Goal: Information Seeking & Learning: Learn about a topic

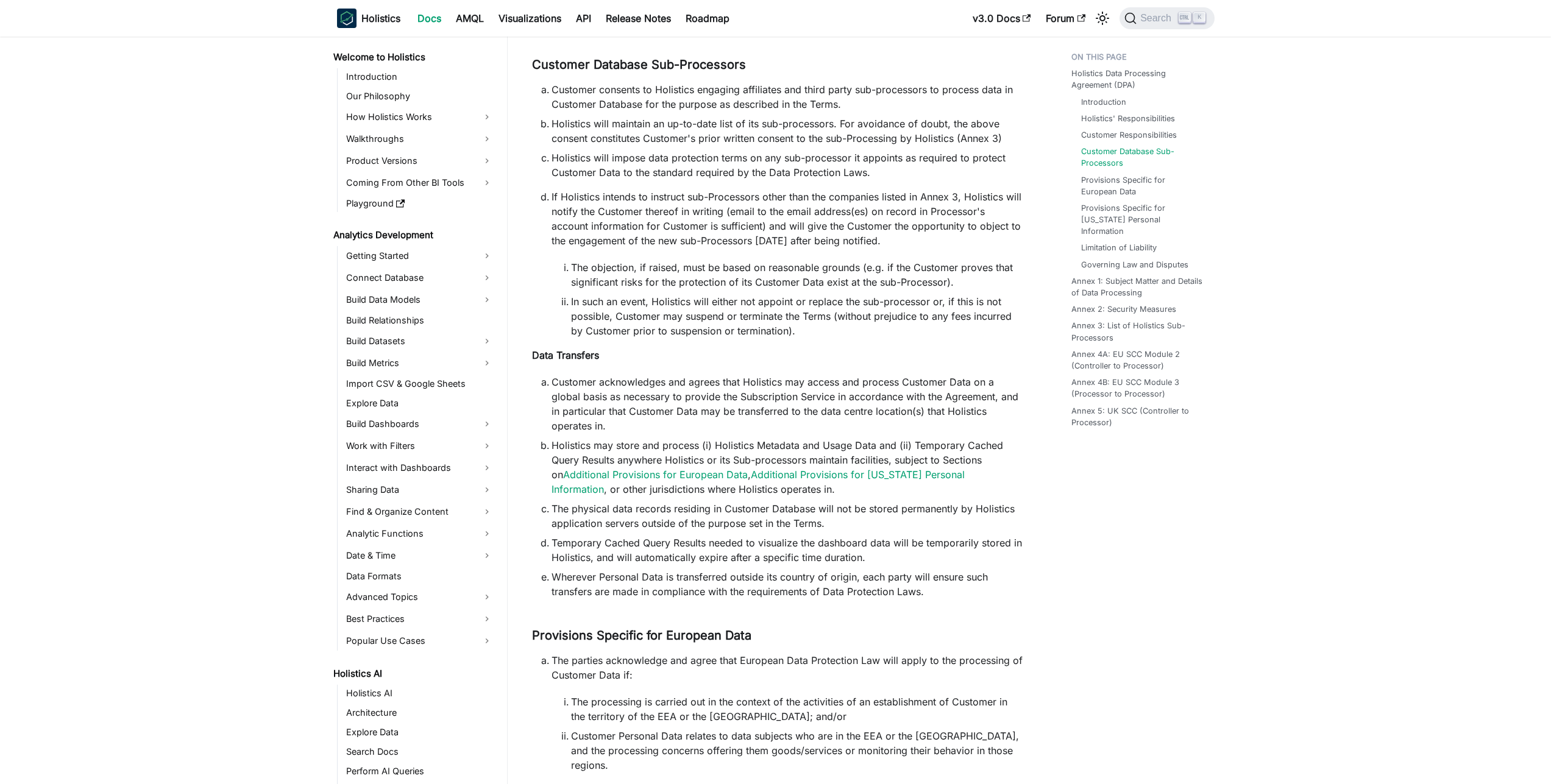
scroll to position [915, 0]
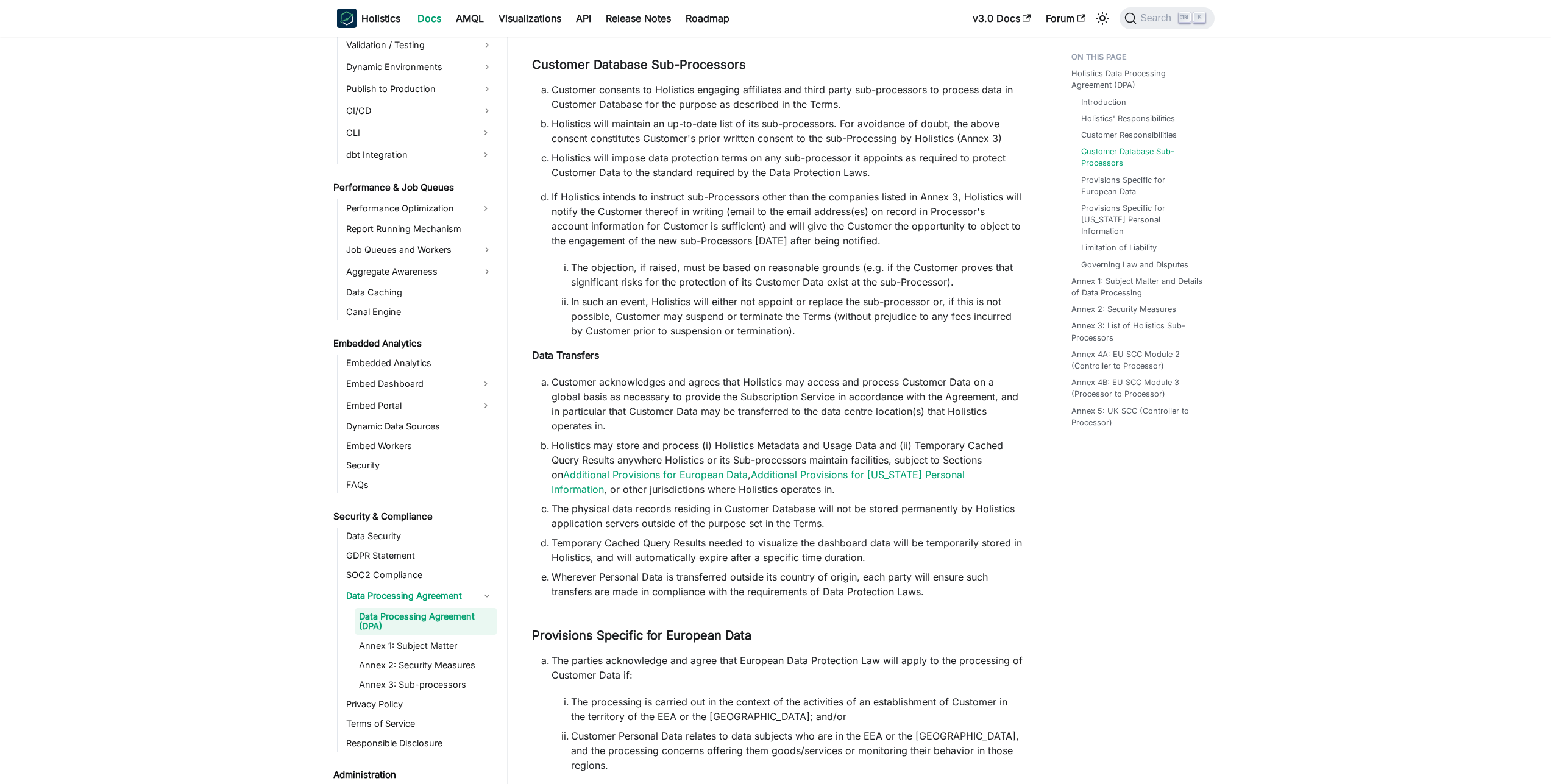
click at [679, 469] on link "Additional Provisions for European Data" at bounding box center [655, 475] width 185 height 12
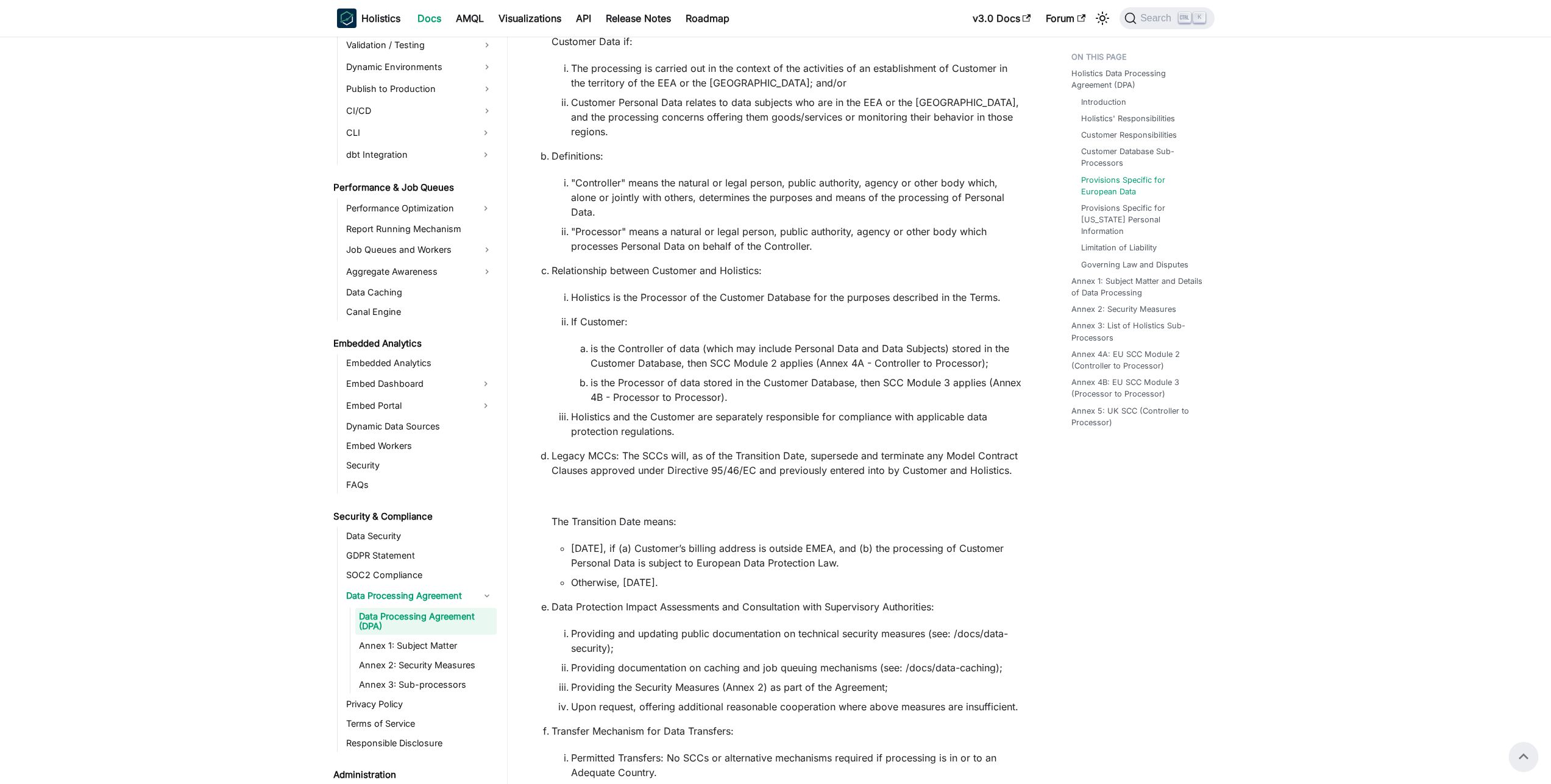
scroll to position [4047, 0]
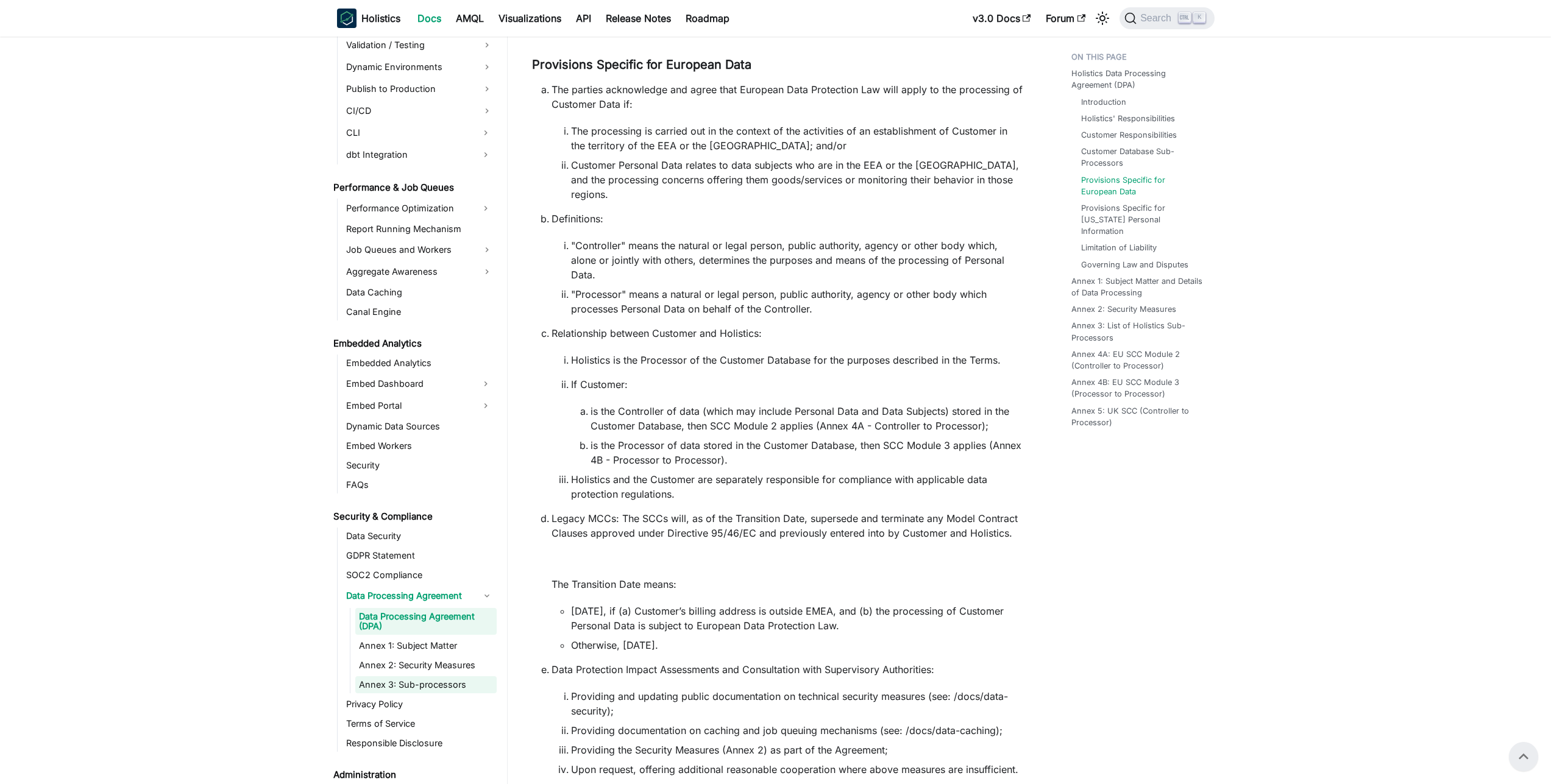
click at [430, 684] on link "Annex 3: Sub-processors" at bounding box center [425, 684] width 142 height 17
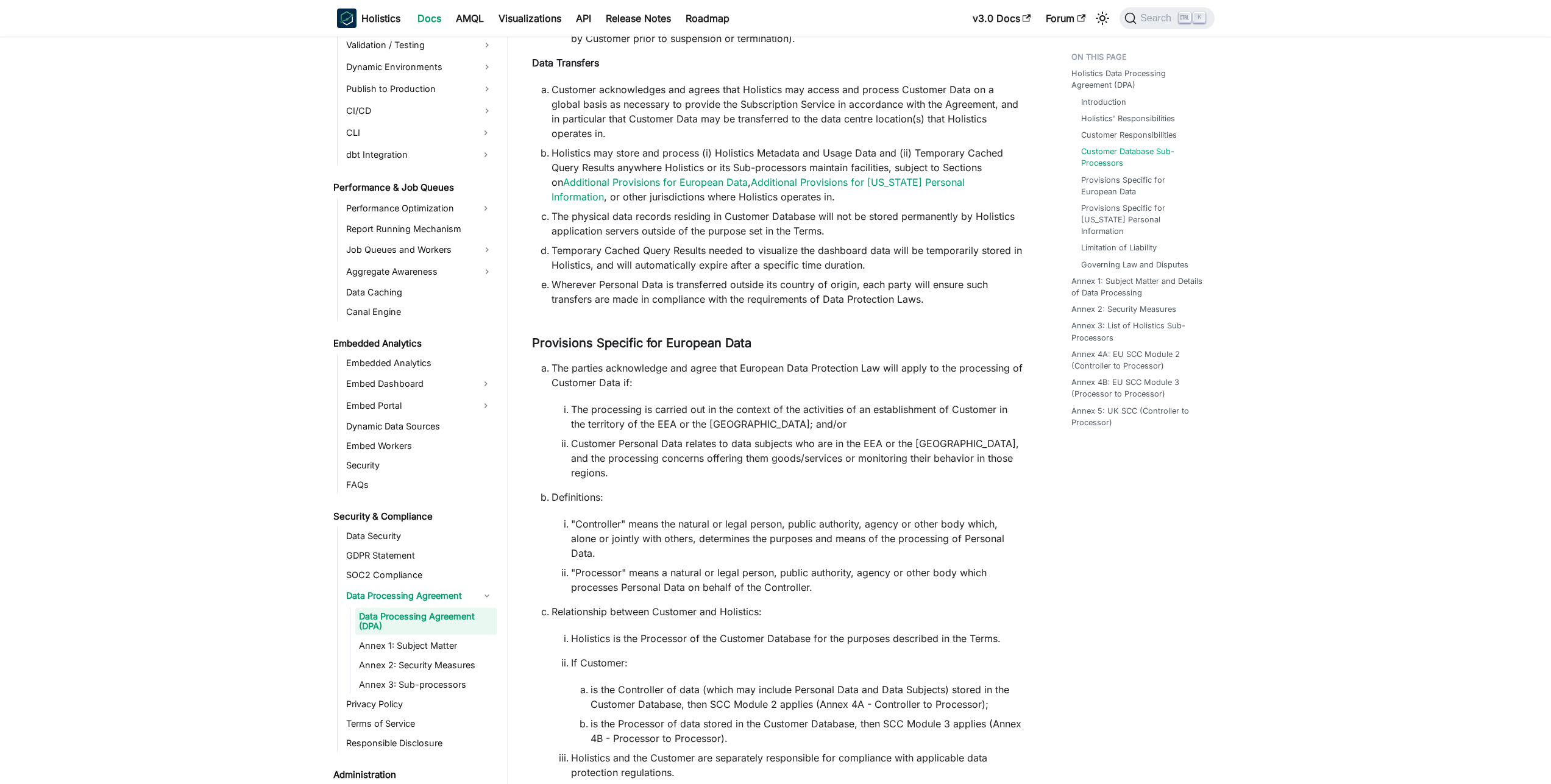
scroll to position [3841, 0]
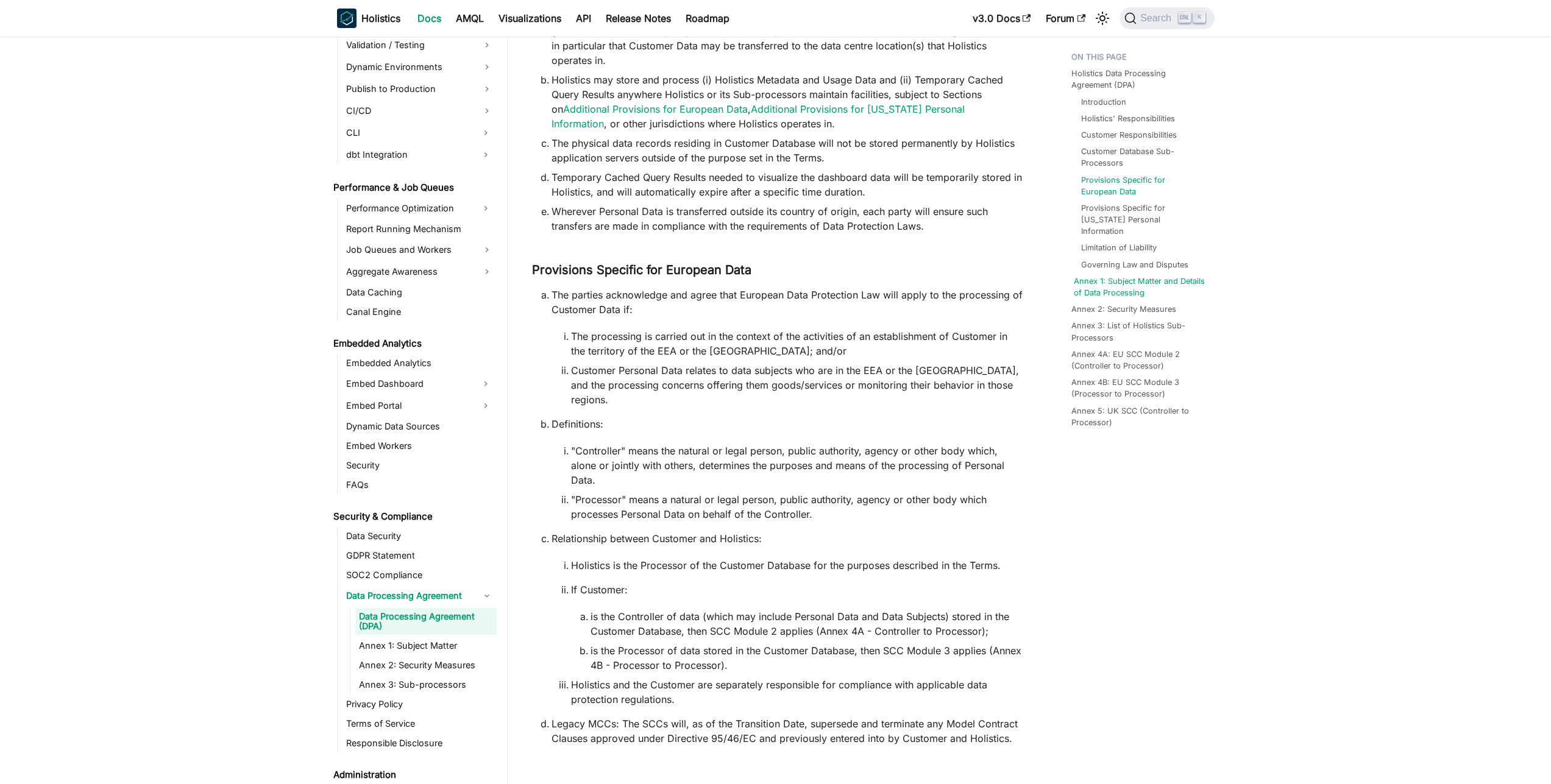
click at [1170, 282] on link "Annex 1: Subject Matter and Details of Data Processing" at bounding box center [1141, 287] width 136 height 23
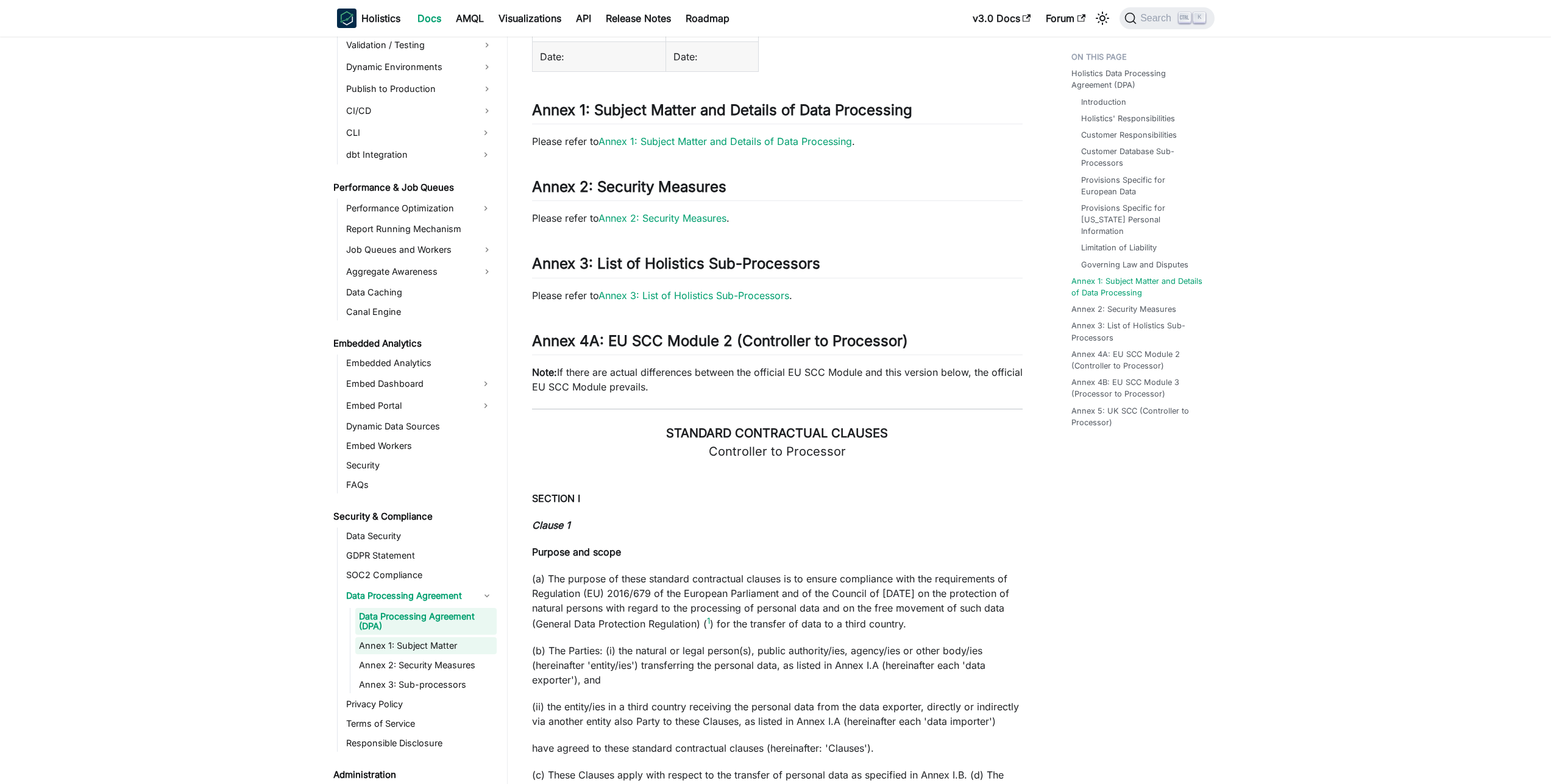
click at [420, 647] on link "Annex 1: Subject Matter" at bounding box center [425, 645] width 142 height 17
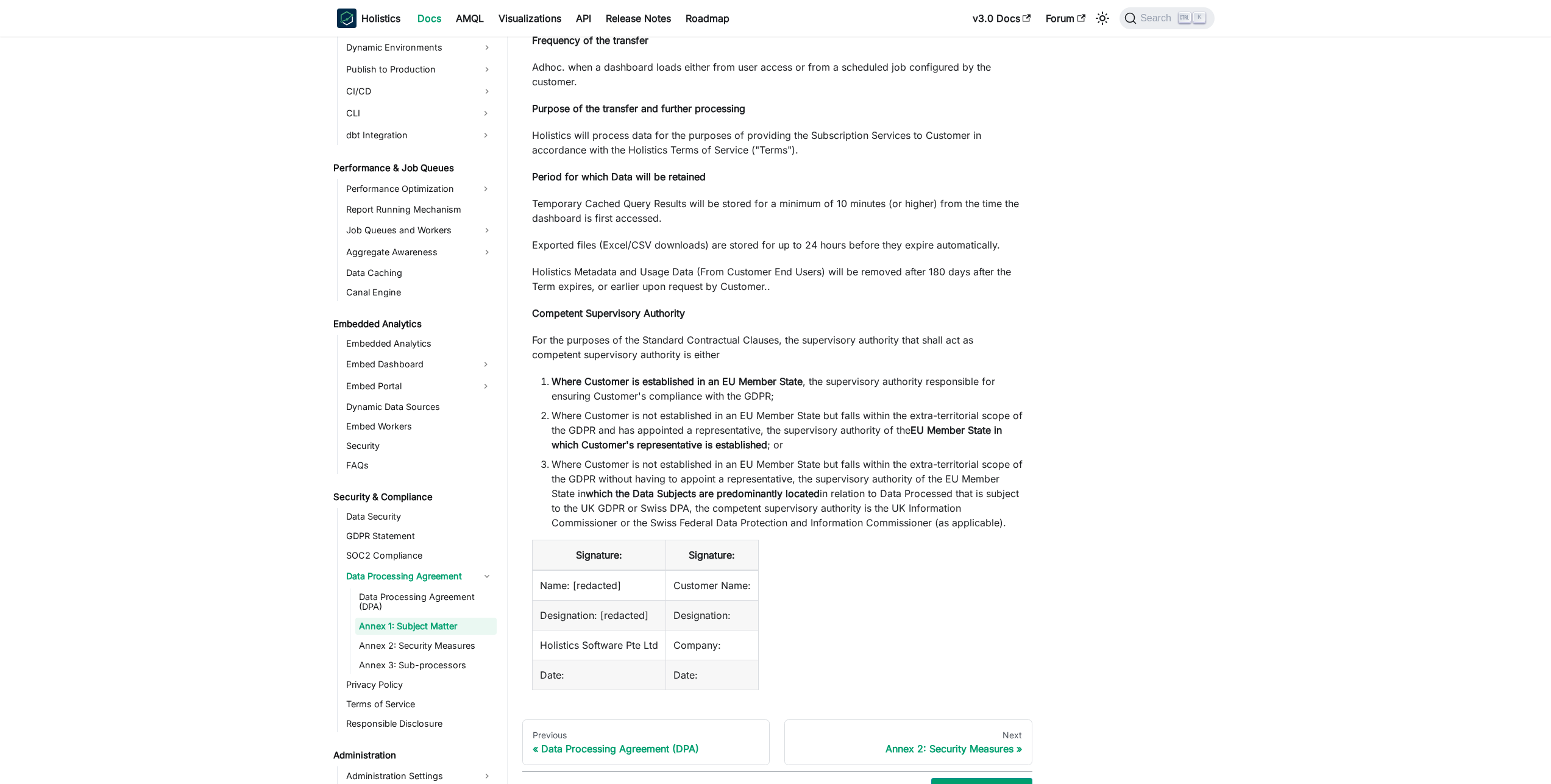
scroll to position [1316, 0]
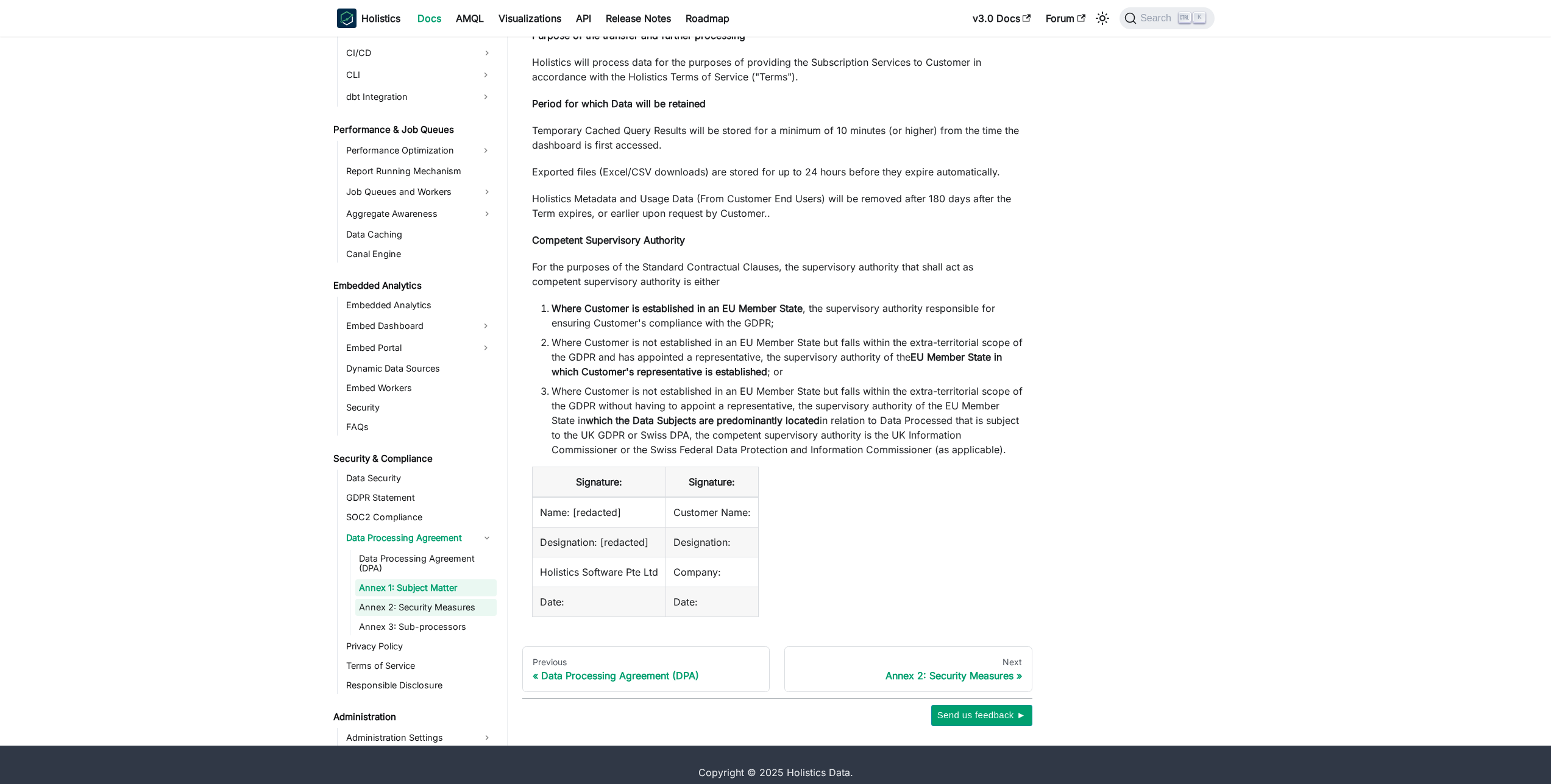
click at [433, 616] on link "Annex 2: Security Measures" at bounding box center [425, 607] width 142 height 17
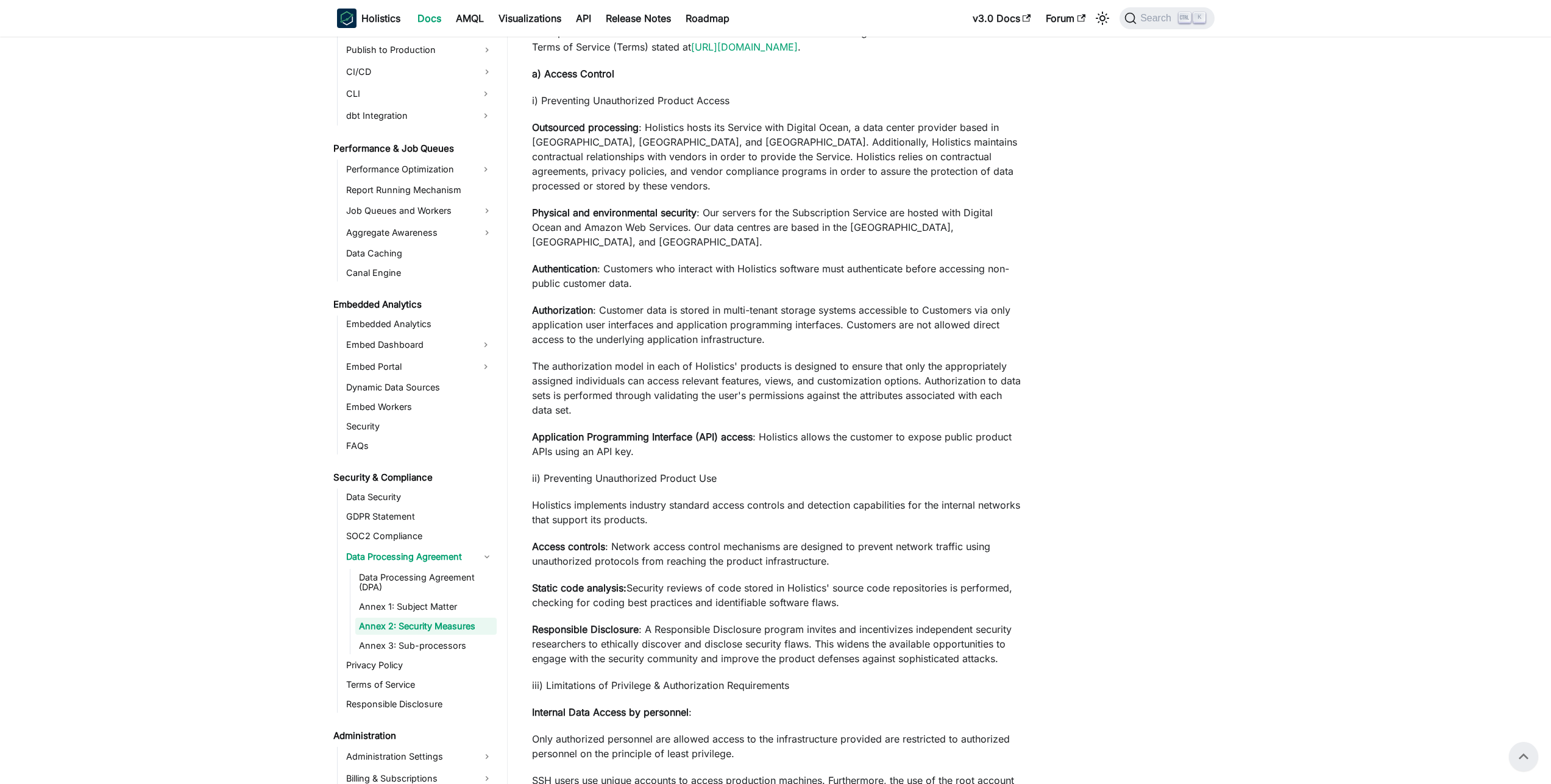
scroll to position [54, 0]
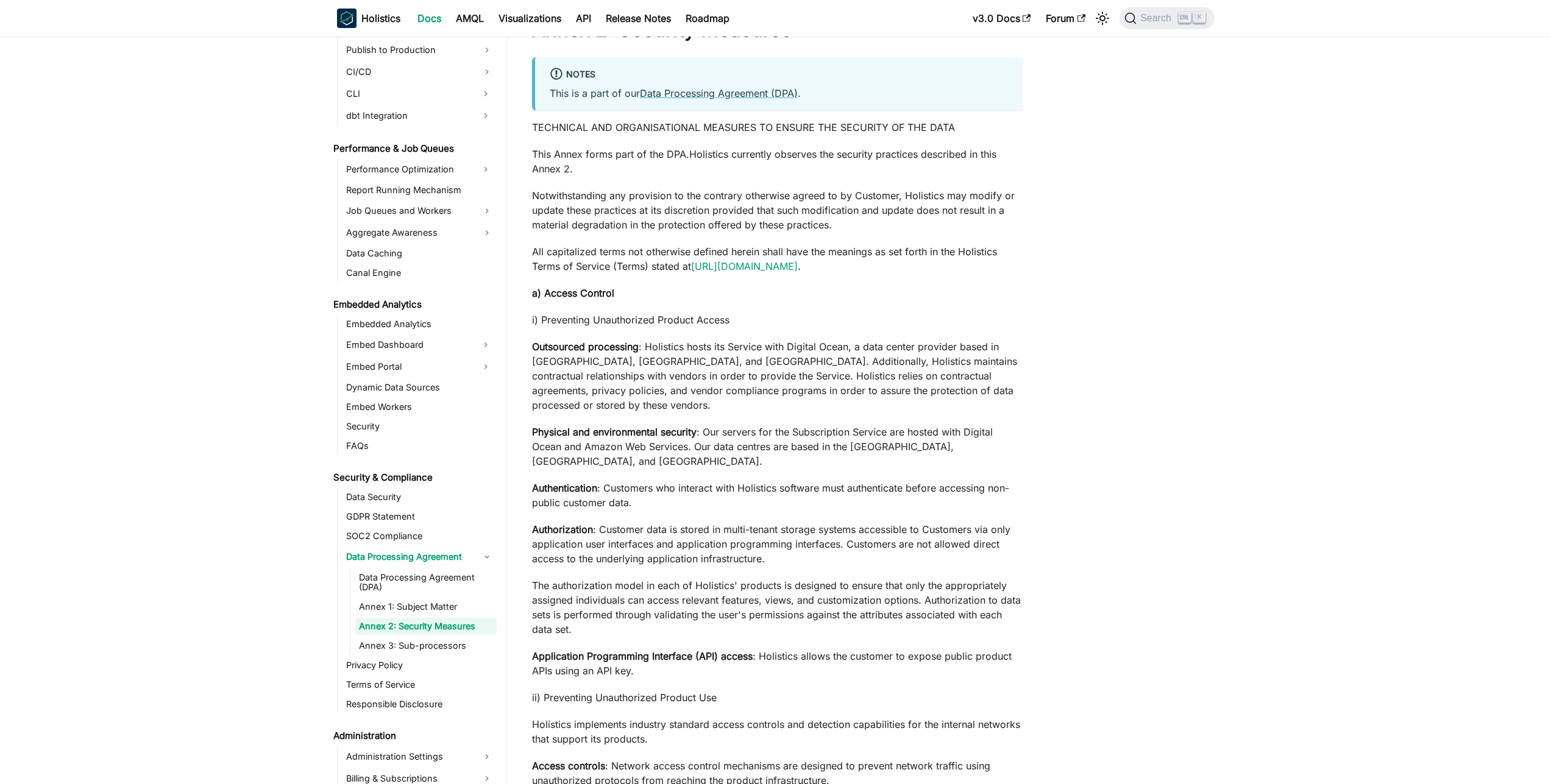
click at [460, 617] on ul "Data Processing Agreement (DPA) Annex 1: Subject Matter Annex 2: Security Measu…" at bounding box center [423, 612] width 147 height 85
click at [461, 613] on link "Annex 1: Subject Matter" at bounding box center [425, 607] width 142 height 17
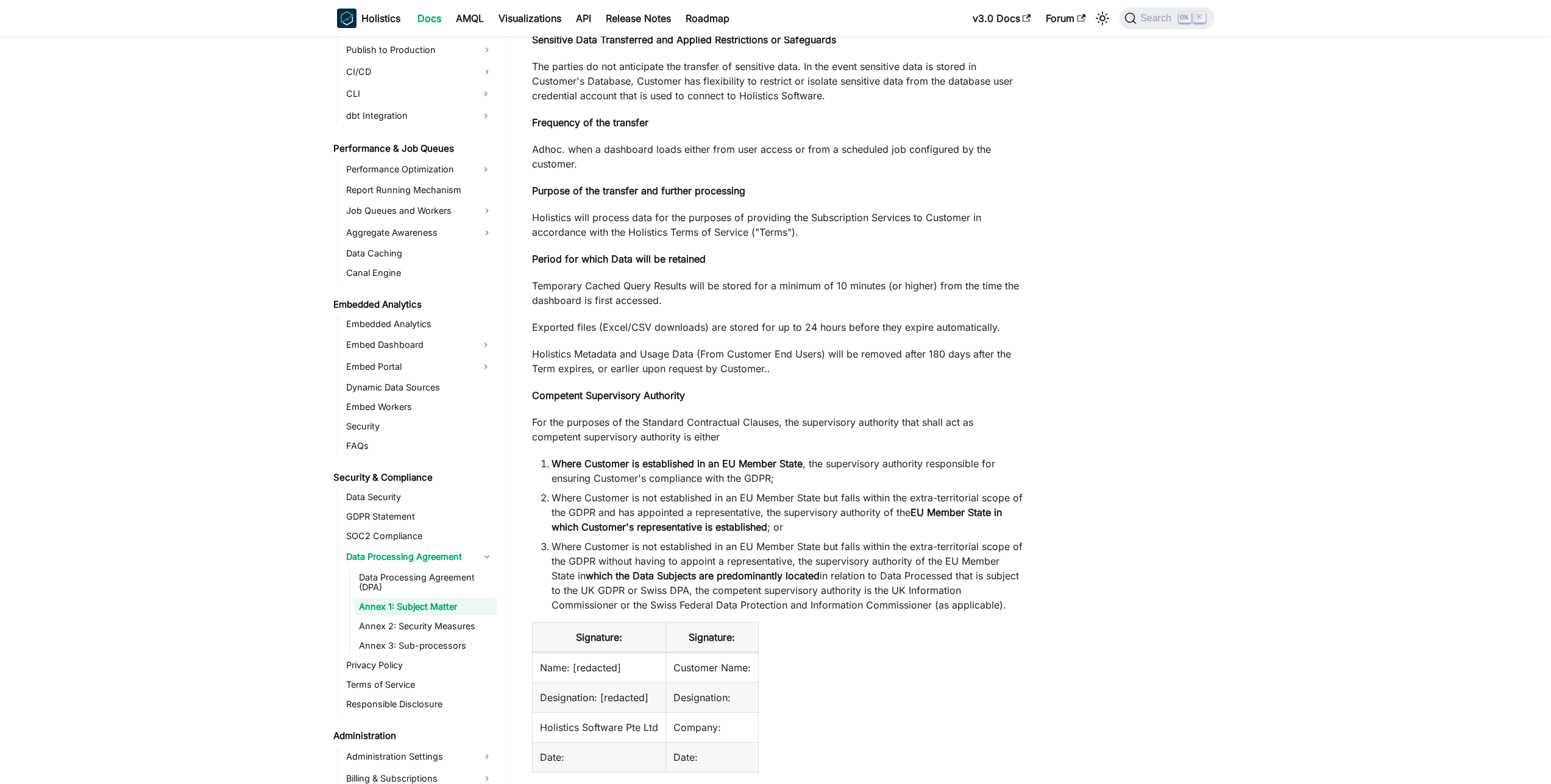
scroll to position [1243, 0]
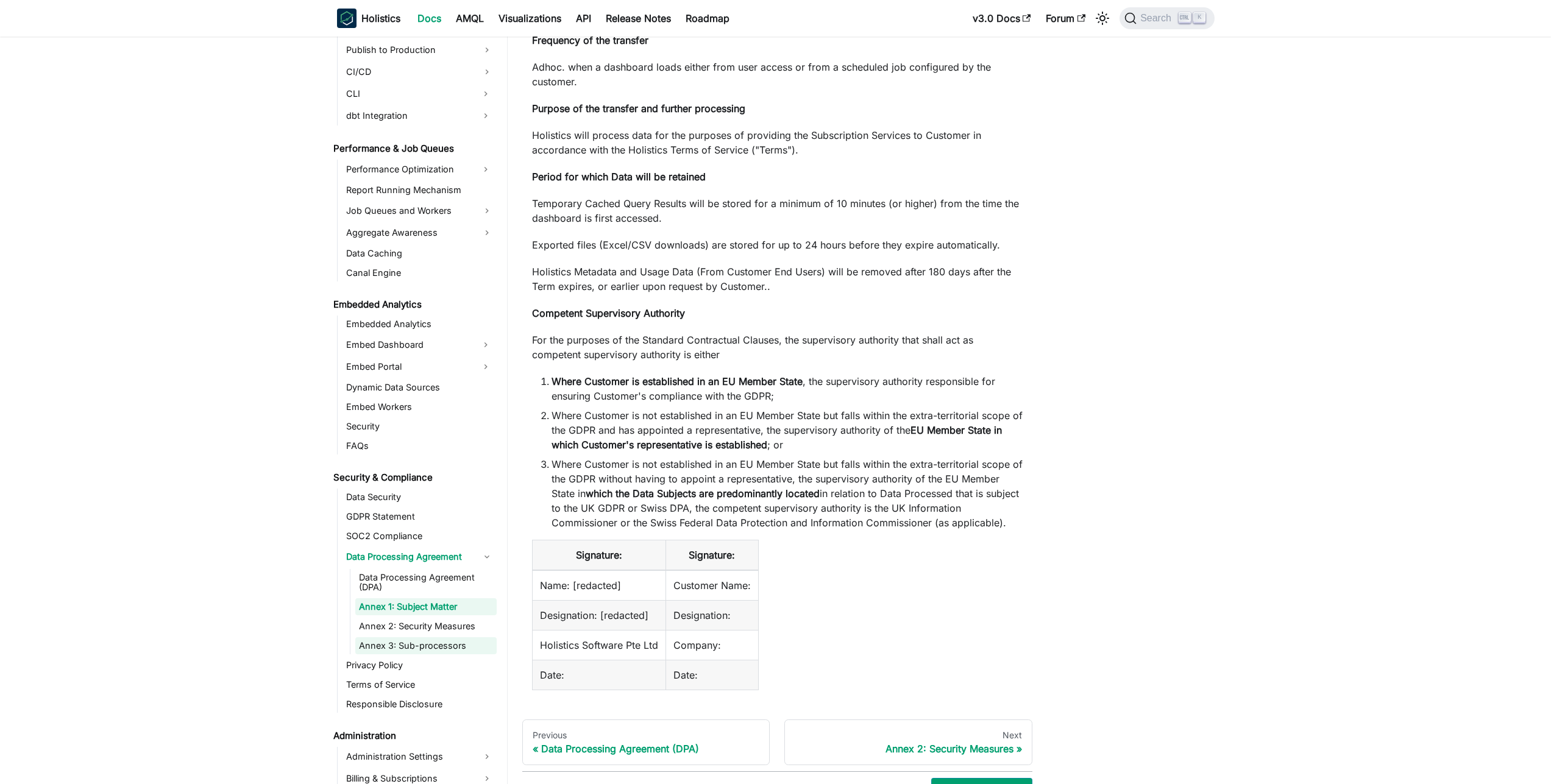
click at [458, 651] on link "Annex 3: Sub-processors" at bounding box center [425, 645] width 142 height 17
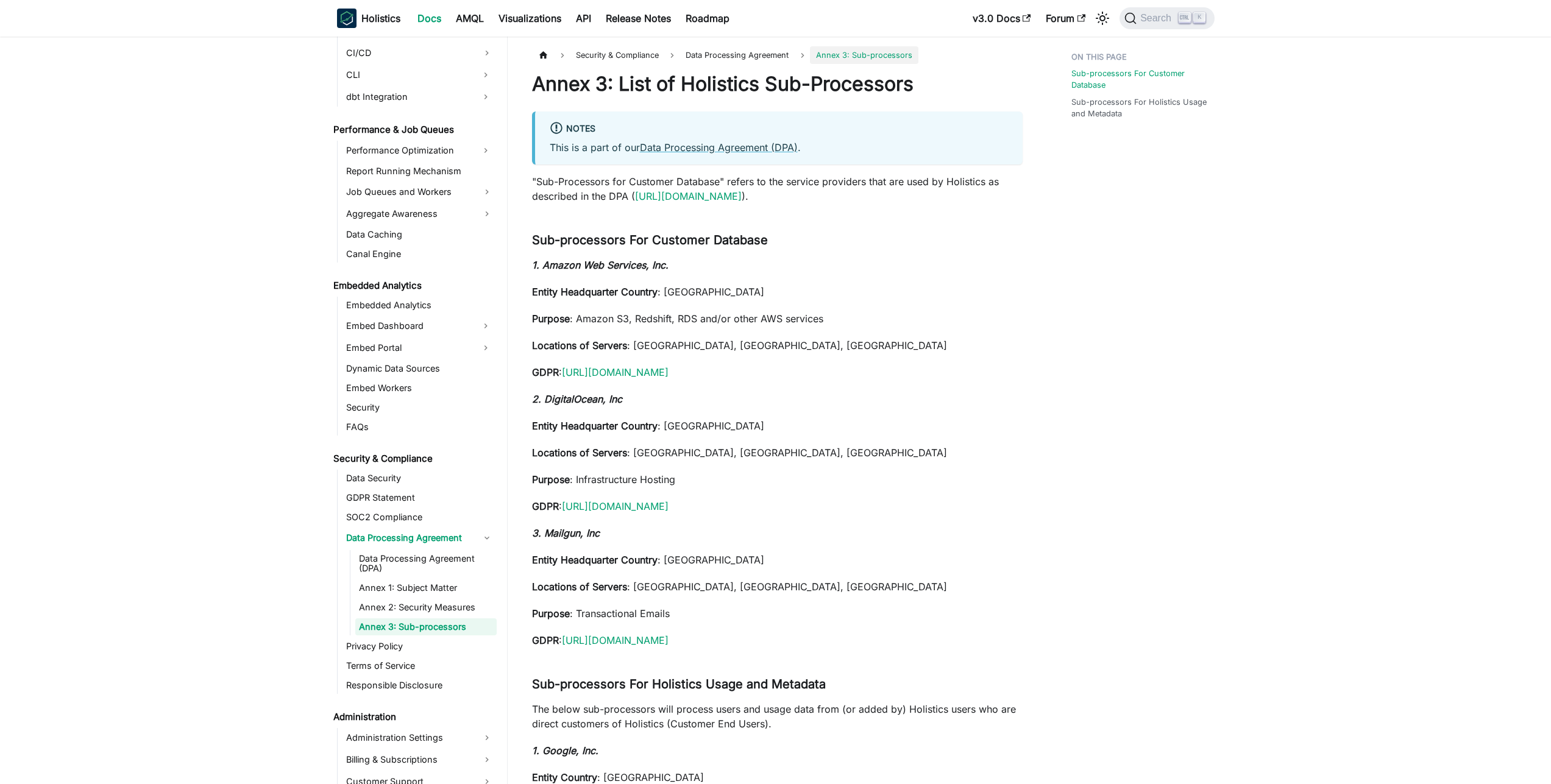
scroll to position [973, 0]
click at [464, 580] on link "Annex 1: Subject Matter" at bounding box center [425, 587] width 142 height 17
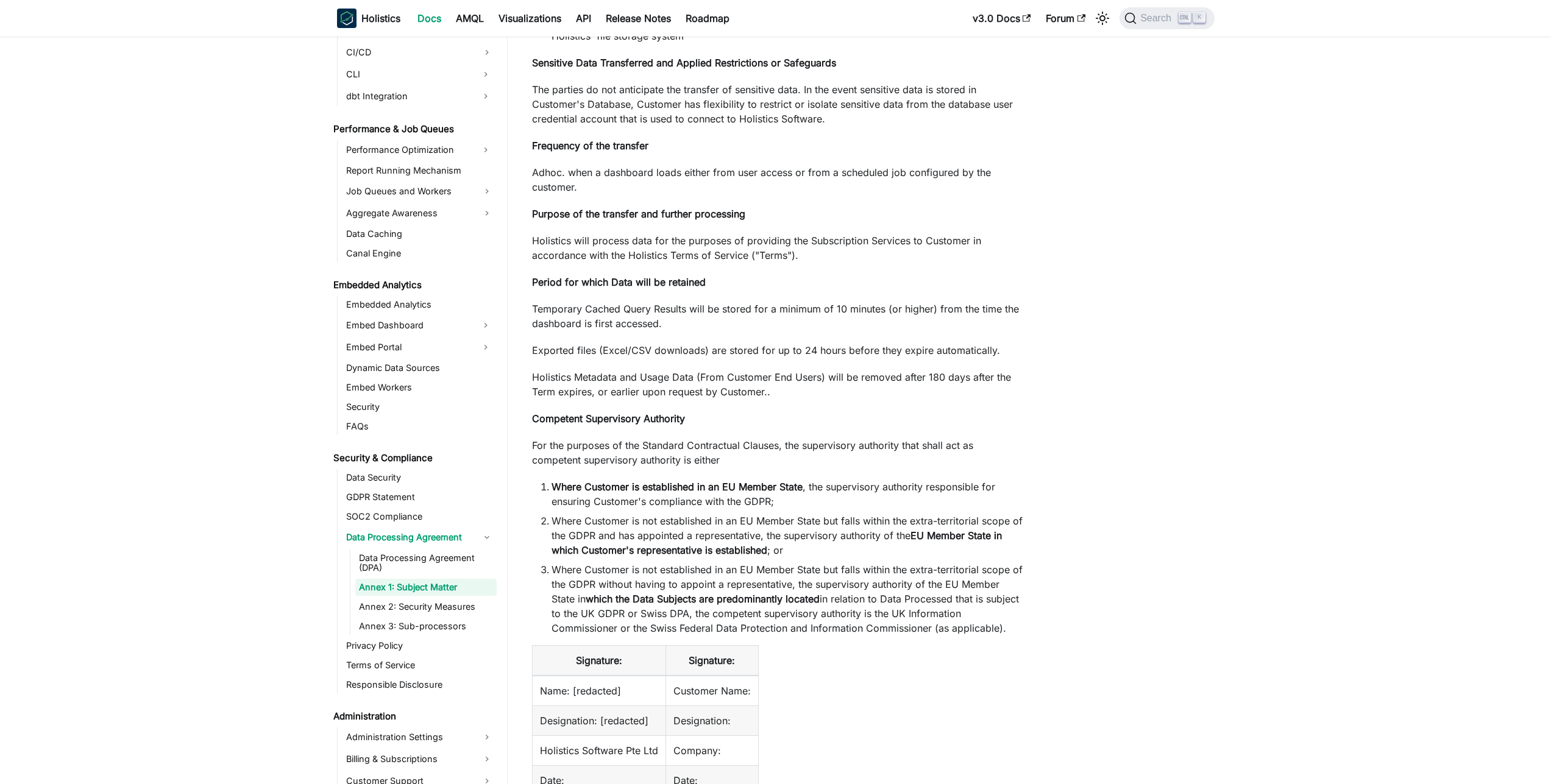
scroll to position [1170, 0]
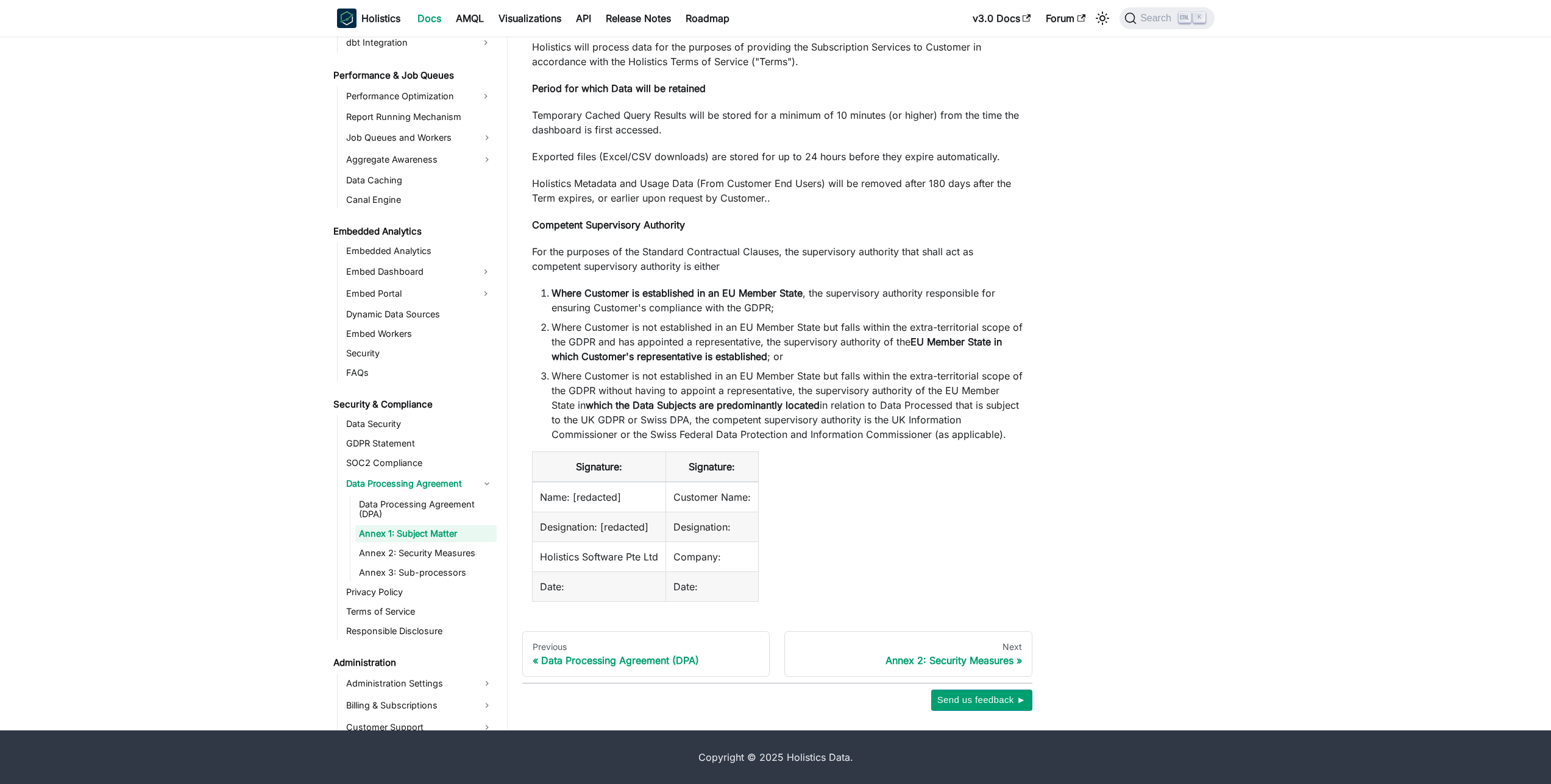
scroll to position [1375, 0]
